Goal: Check status

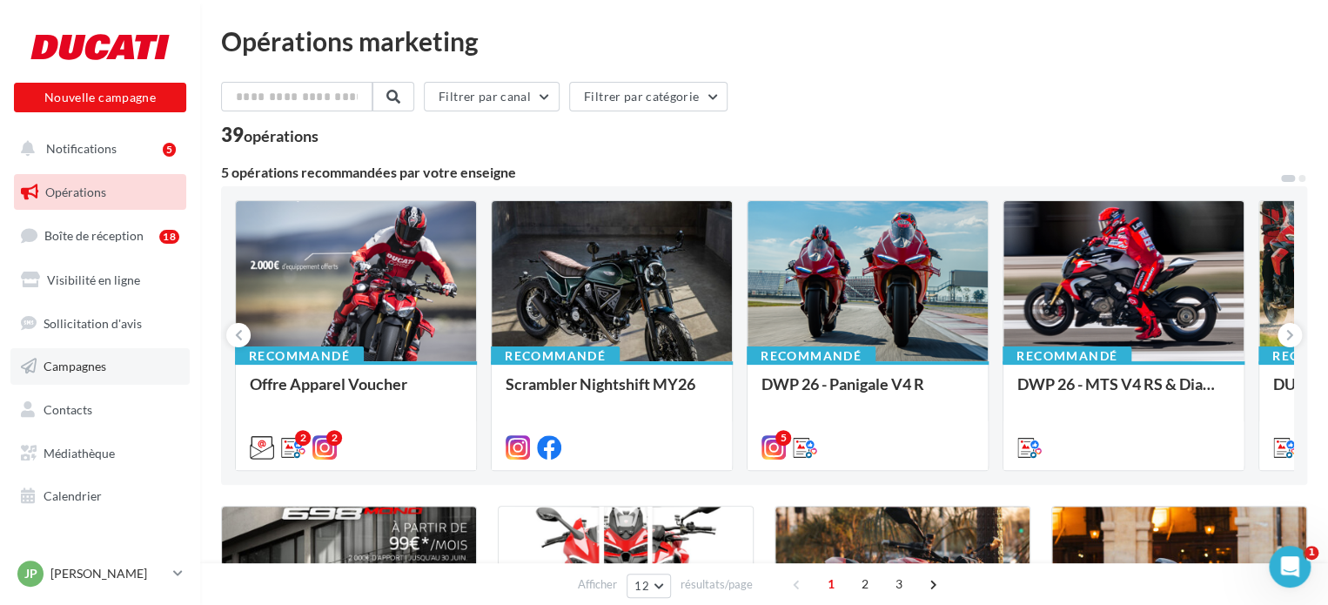
click at [69, 368] on span "Campagnes" at bounding box center [75, 366] width 63 height 15
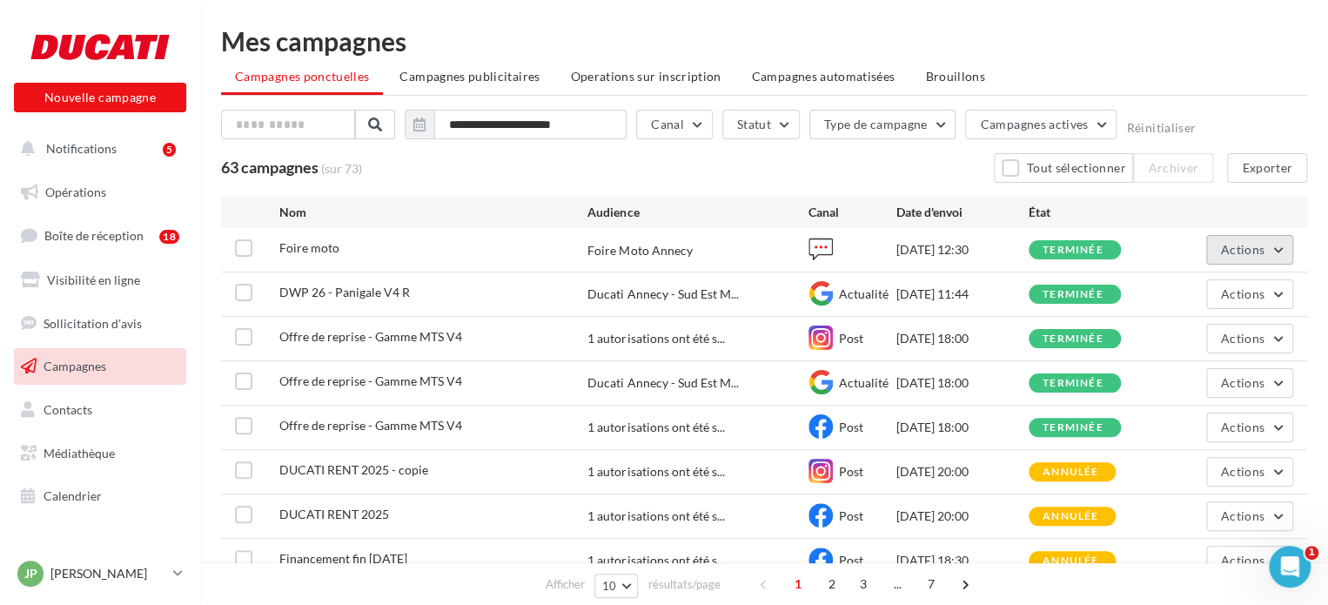
click at [1271, 246] on button "Actions" at bounding box center [1249, 250] width 87 height 30
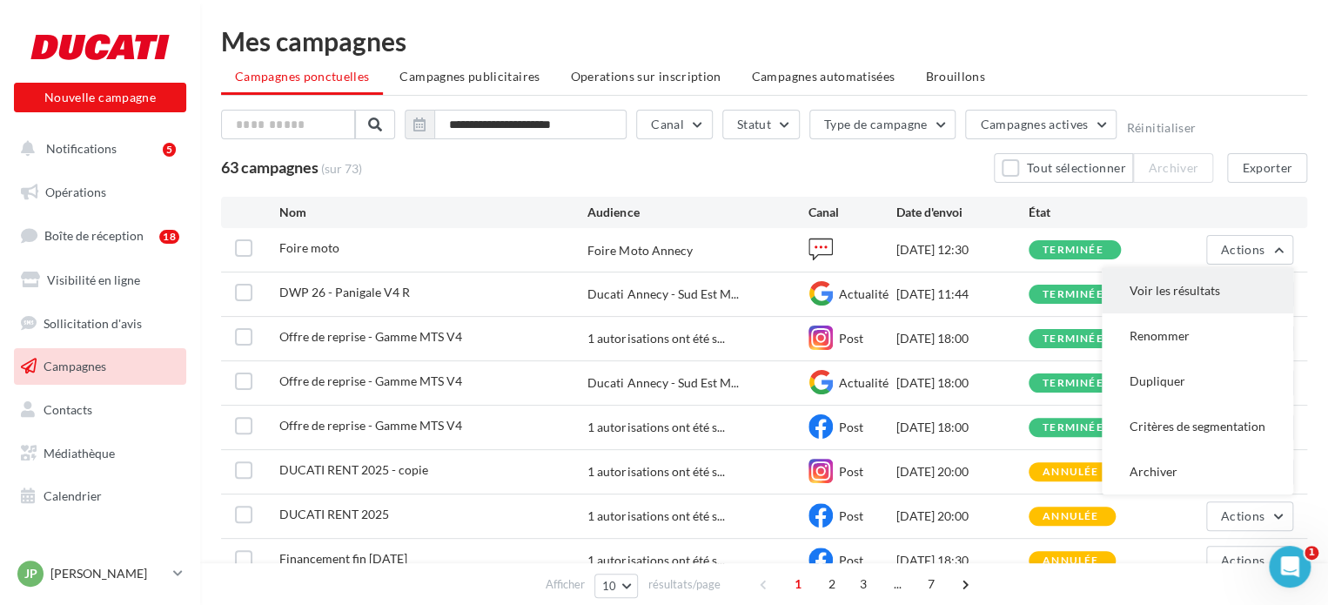
click at [1225, 287] on button "Voir les résultats" at bounding box center [1197, 290] width 191 height 45
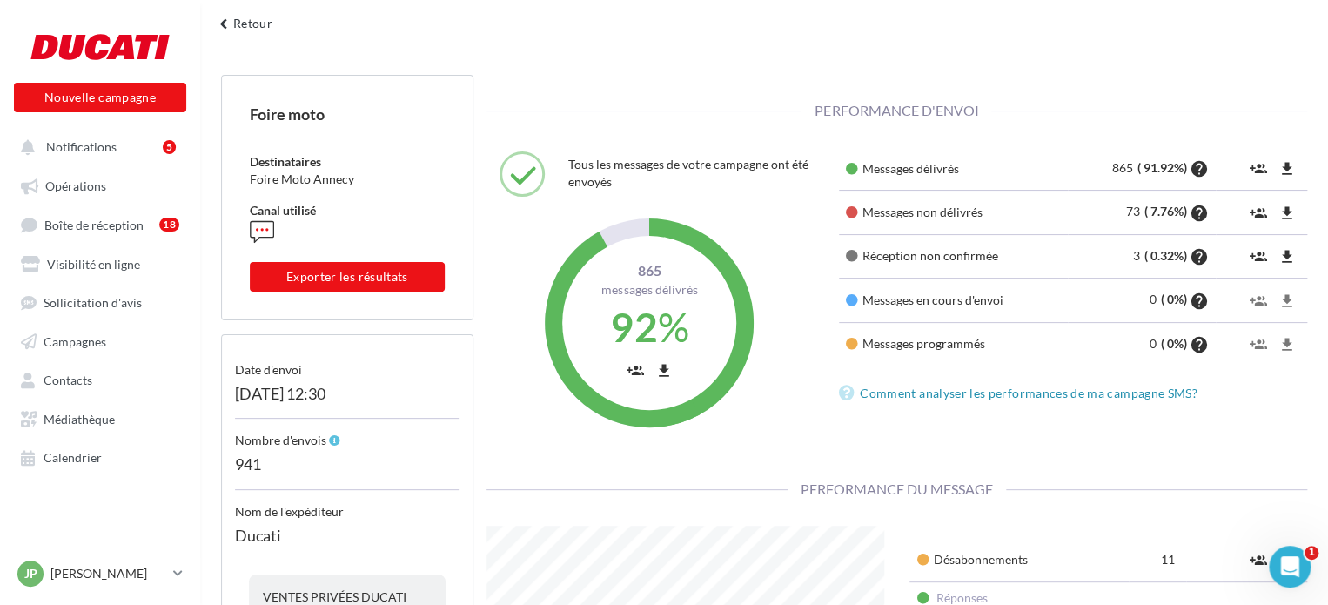
scroll to position [87, 0]
